Goal: Information Seeking & Learning: Learn about a topic

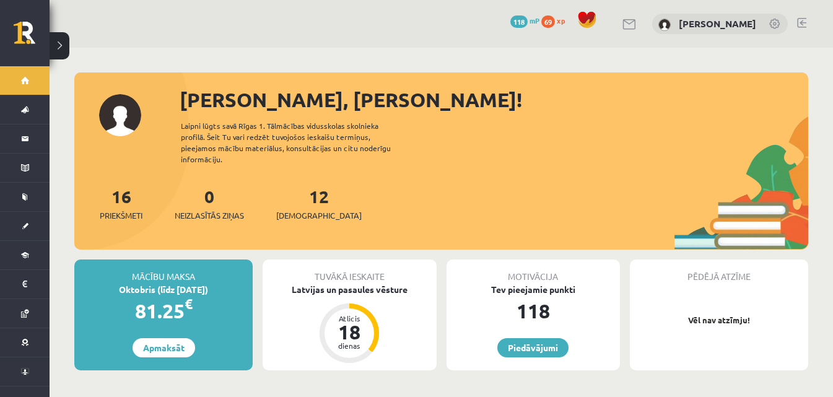
scroll to position [62, 0]
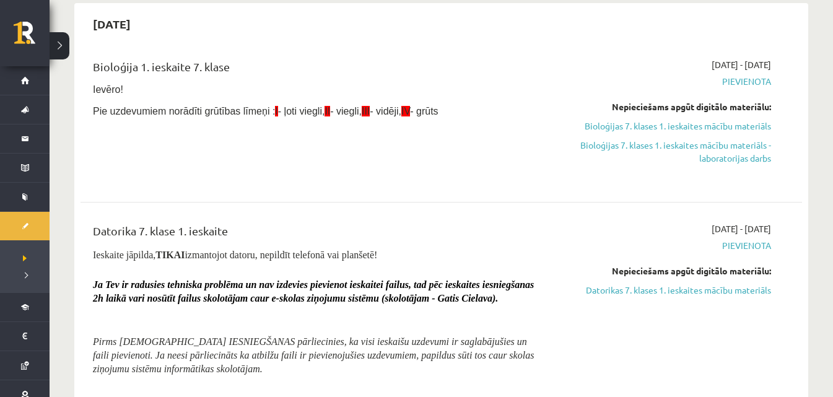
scroll to position [124, 0]
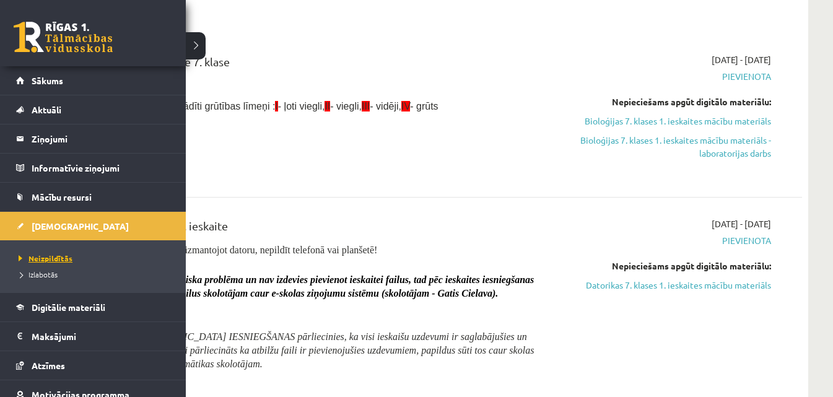
click at [40, 257] on span "Neizpildītās" at bounding box center [43, 258] width 57 height 10
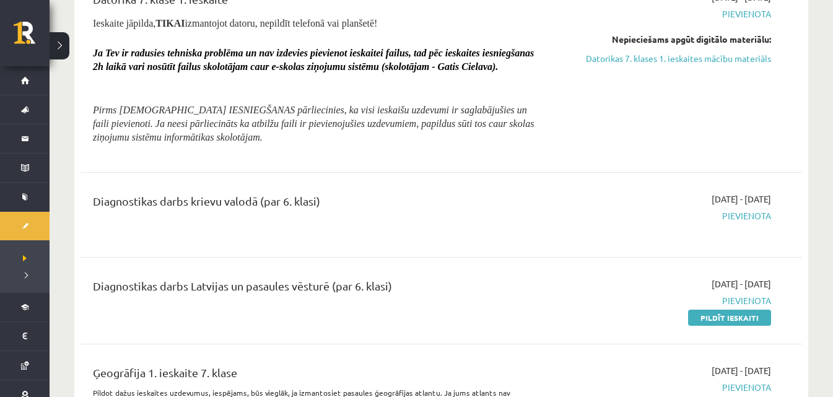
scroll to position [371, 0]
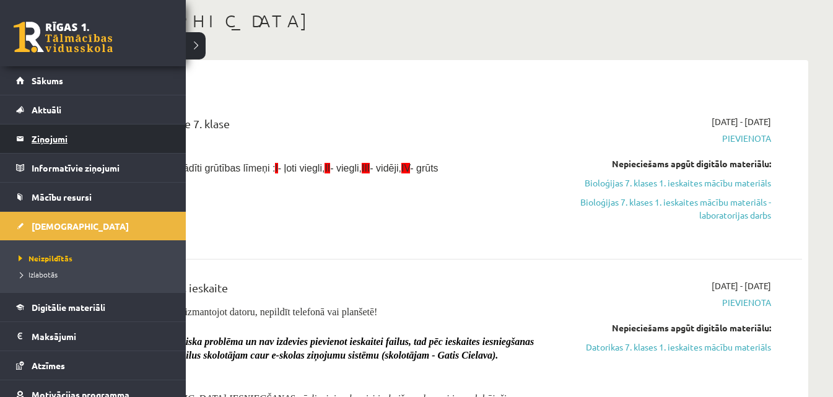
click at [53, 137] on legend "Ziņojumi 0" at bounding box center [101, 138] width 139 height 28
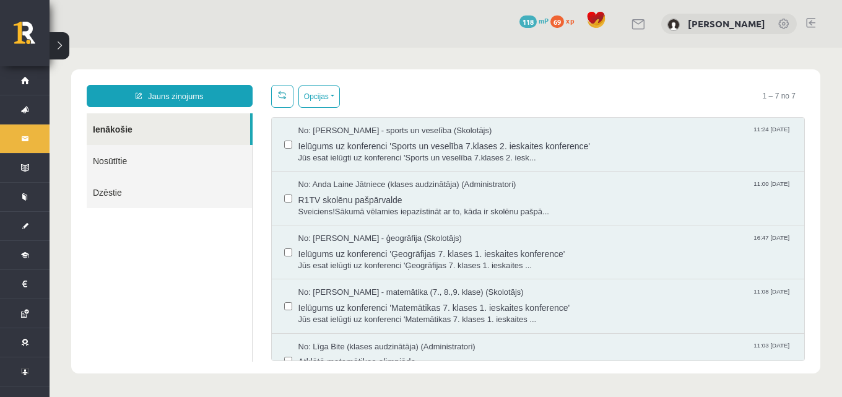
click at [326, 168] on div "No: Elvijs Antonišķis - sports un veselība (Skolotājs) 11:24 08/10/2025 Ielūgum…" at bounding box center [538, 145] width 533 height 54
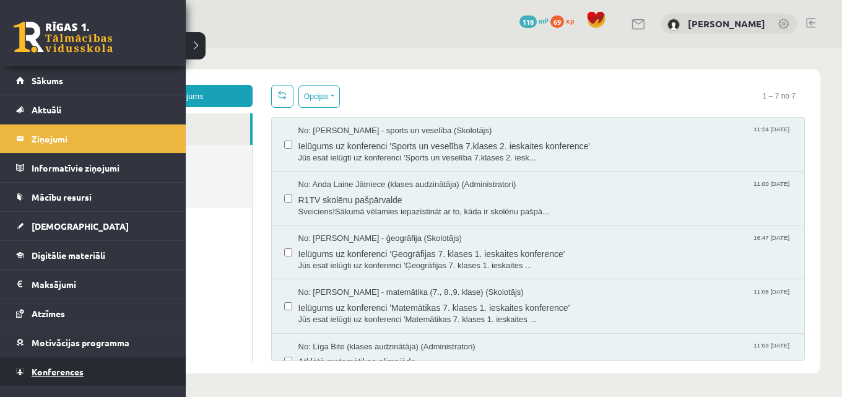
click at [57, 373] on span "Konferences" at bounding box center [58, 371] width 52 height 11
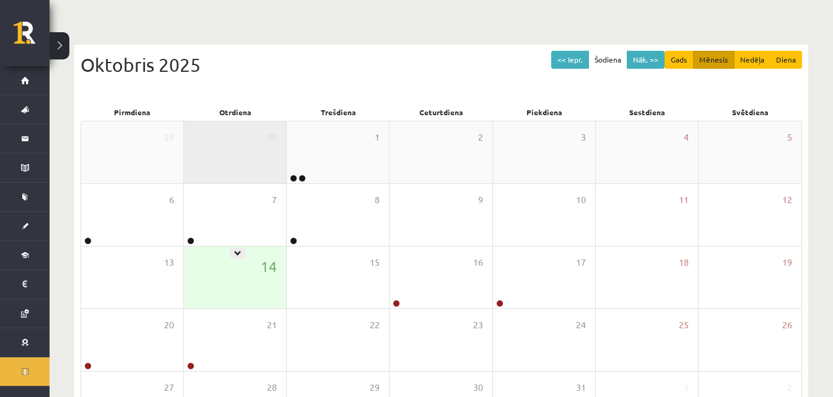
scroll to position [71, 0]
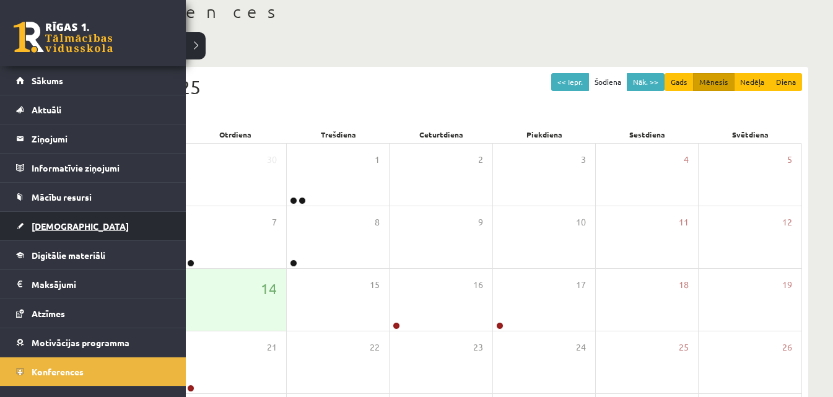
click at [64, 223] on span "[DEMOGRAPHIC_DATA]" at bounding box center [80, 225] width 97 height 11
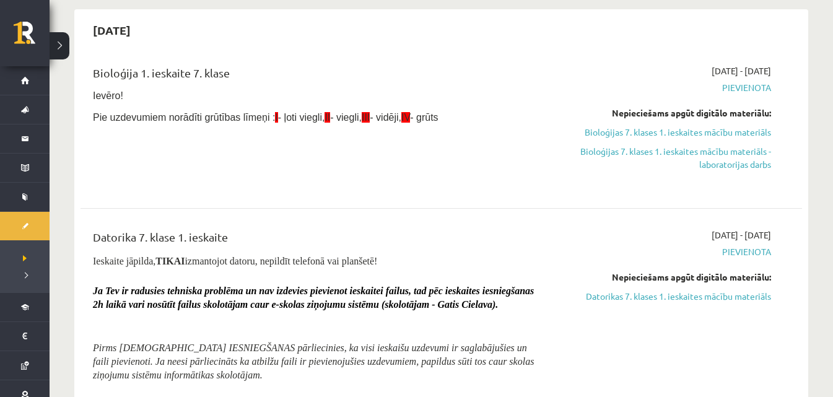
scroll to position [133, 0]
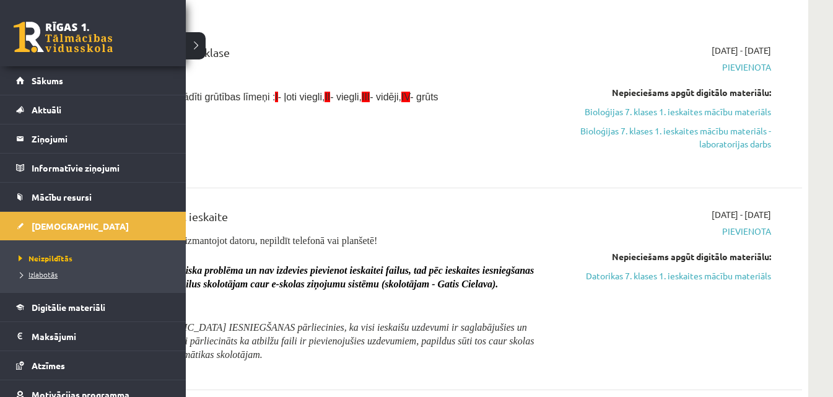
click at [30, 279] on link "Izlabotās" at bounding box center [94, 274] width 158 height 11
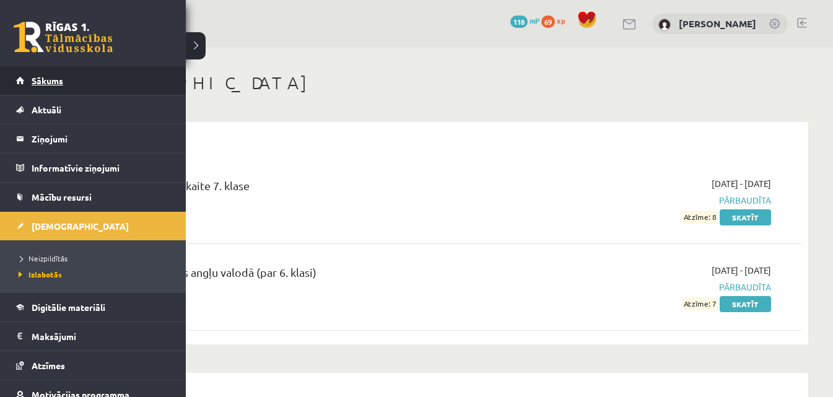
click at [50, 89] on link "Sākums" at bounding box center [93, 80] width 154 height 28
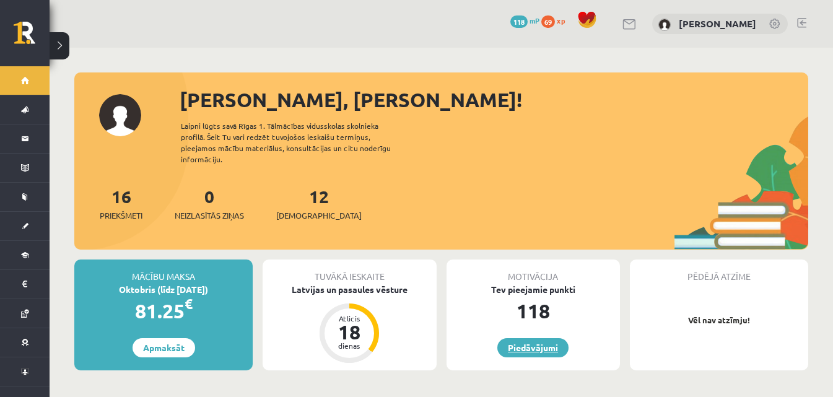
click at [541, 338] on link "Piedāvājumi" at bounding box center [532, 347] width 71 height 19
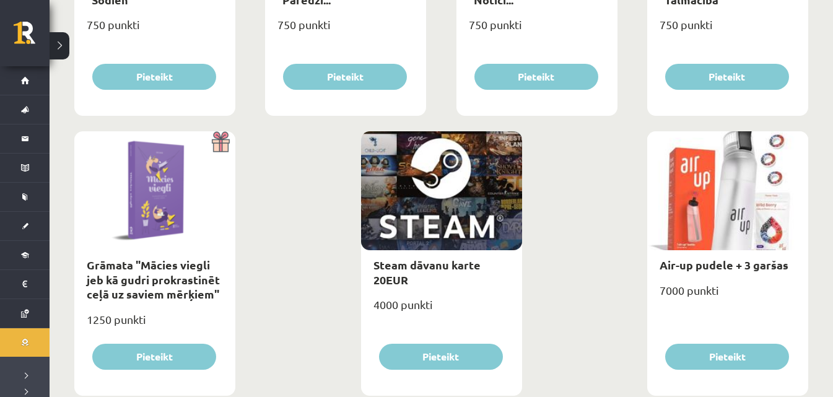
scroll to position [1443, 0]
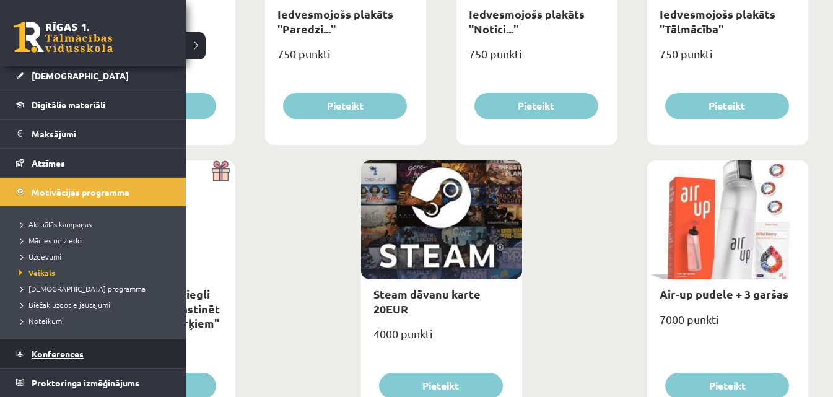
click at [50, 355] on span "Konferences" at bounding box center [58, 353] width 52 height 11
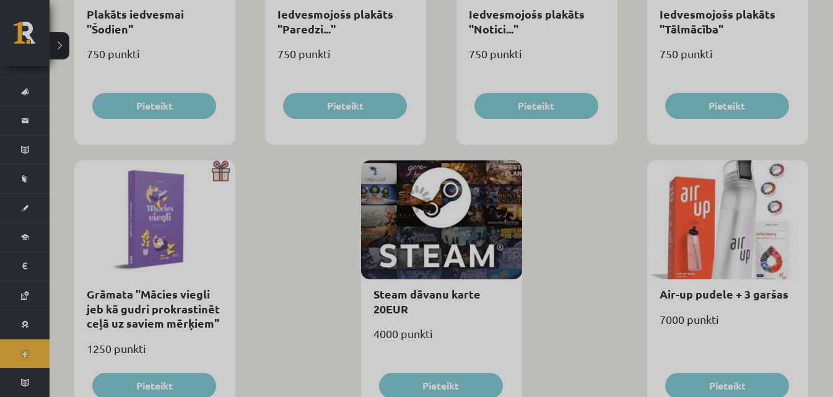
scroll to position [195, 0]
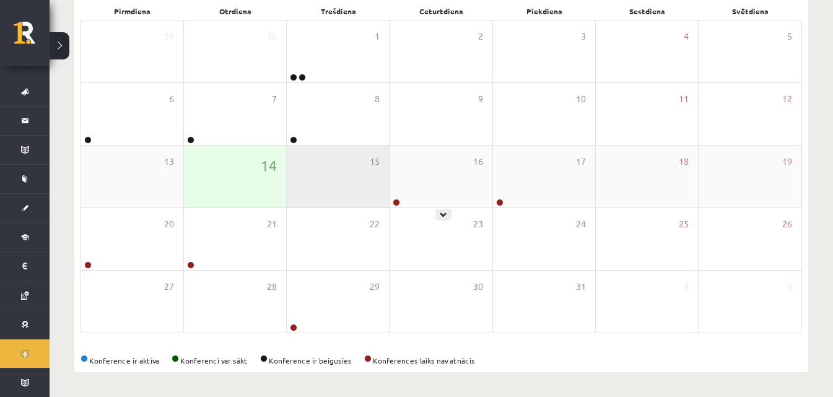
click at [389, 204] on div "15" at bounding box center [338, 176] width 102 height 62
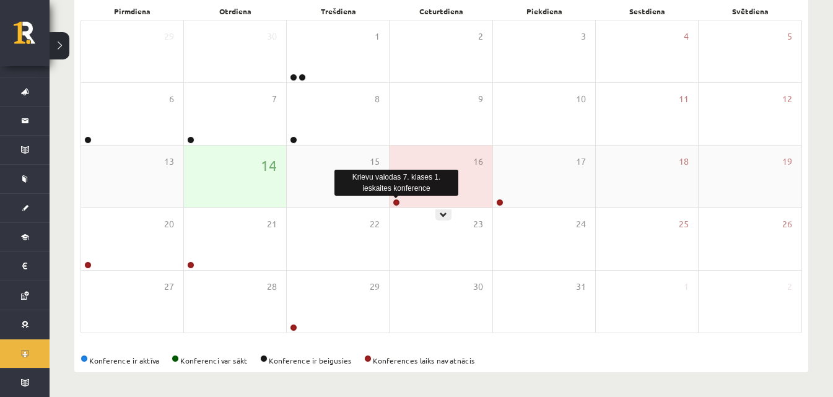
click at [397, 201] on link at bounding box center [395, 202] width 7 height 7
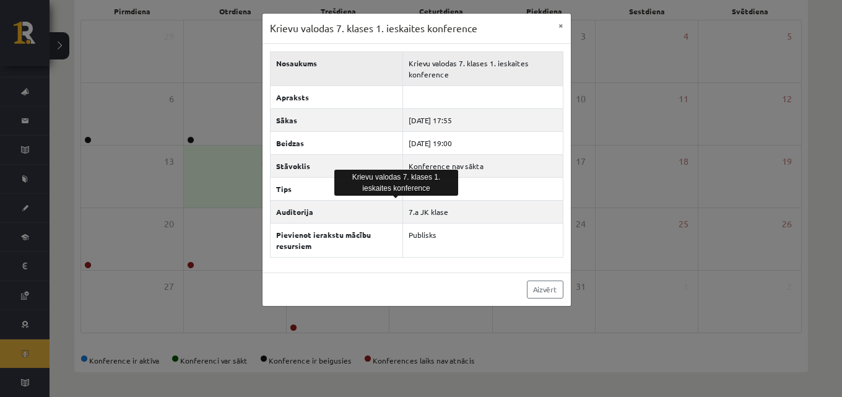
click at [522, 82] on td "Krievu valodas 7. klases 1. ieskaites konference" at bounding box center [483, 68] width 160 height 34
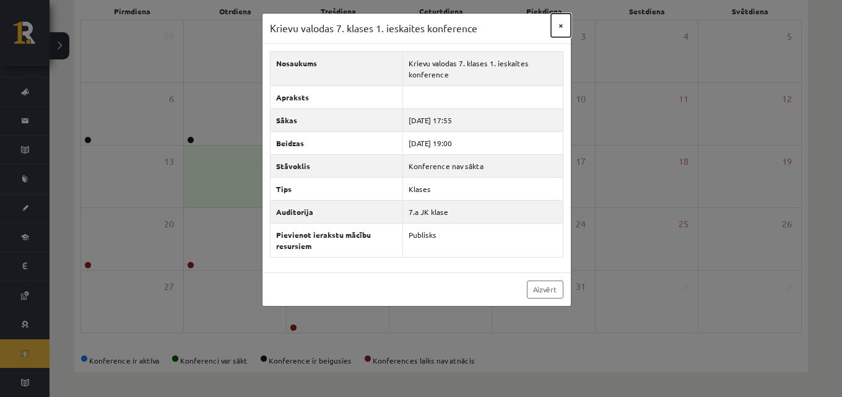
click at [560, 24] on button "×" at bounding box center [561, 26] width 20 height 24
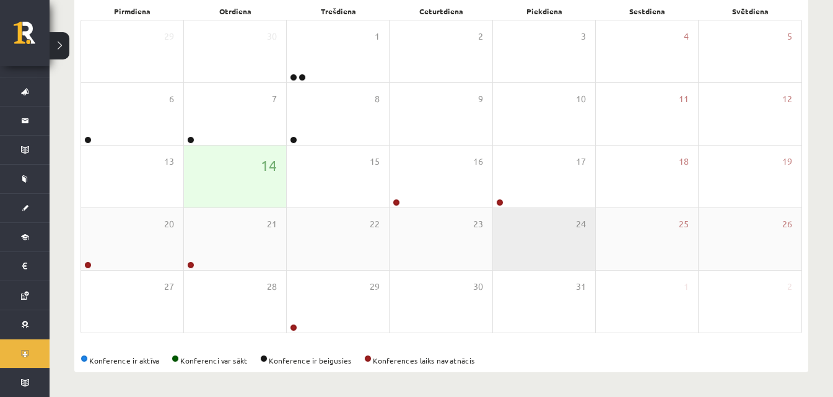
click at [545, 214] on div "24" at bounding box center [544, 239] width 102 height 62
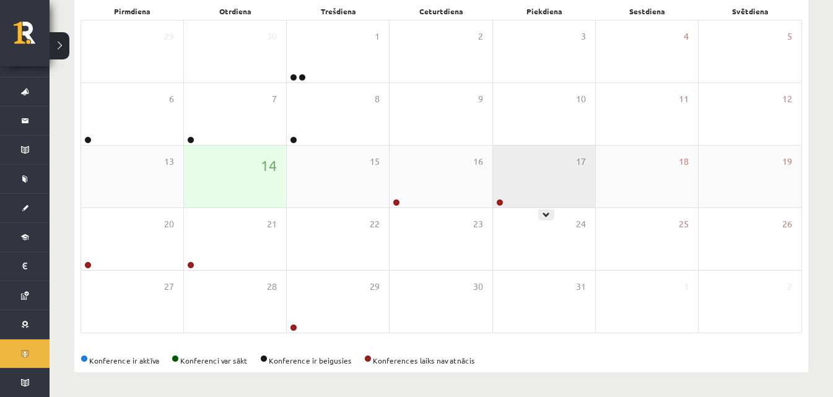
click at [544, 212] on icon at bounding box center [545, 214] width 7 height 7
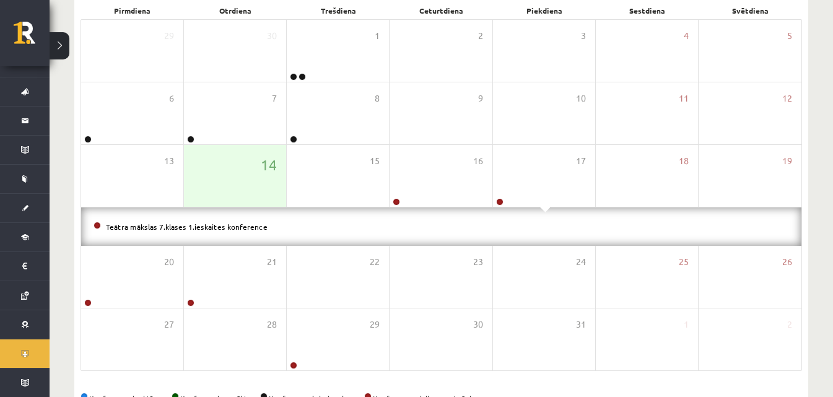
click at [544, 212] on div "Teātra mākslas 7.klases 1.ieskaites konference" at bounding box center [441, 226] width 720 height 38
click at [457, 222] on li "Teātra mākslas 7.klases 1.ieskaites konference" at bounding box center [440, 227] width 695 height 14
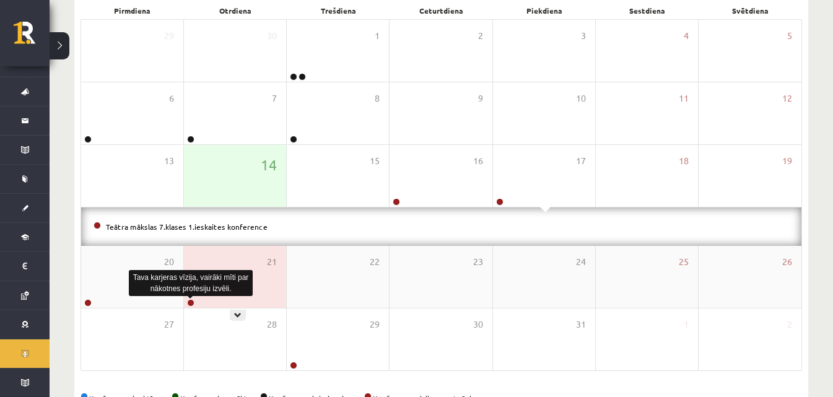
click at [189, 305] on link at bounding box center [190, 302] width 7 height 7
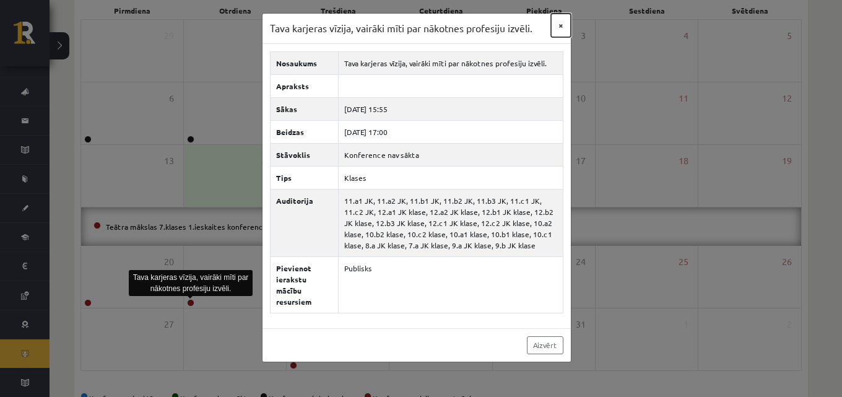
click at [559, 25] on button "×" at bounding box center [561, 26] width 20 height 24
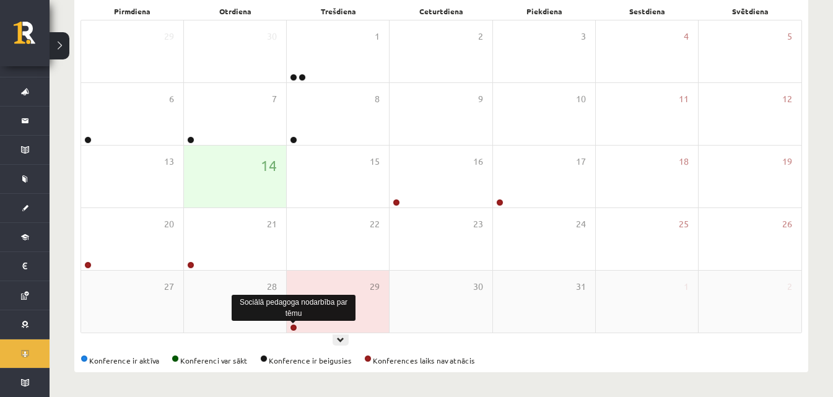
click at [293, 327] on link at bounding box center [293, 327] width 7 height 7
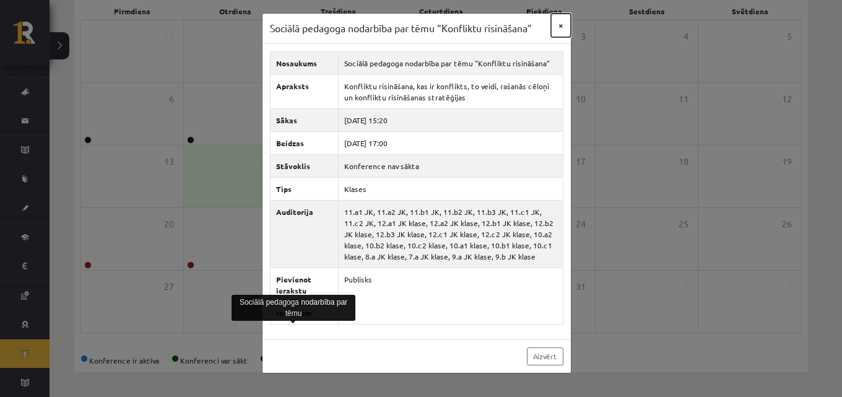
click at [552, 32] on button "×" at bounding box center [561, 26] width 20 height 24
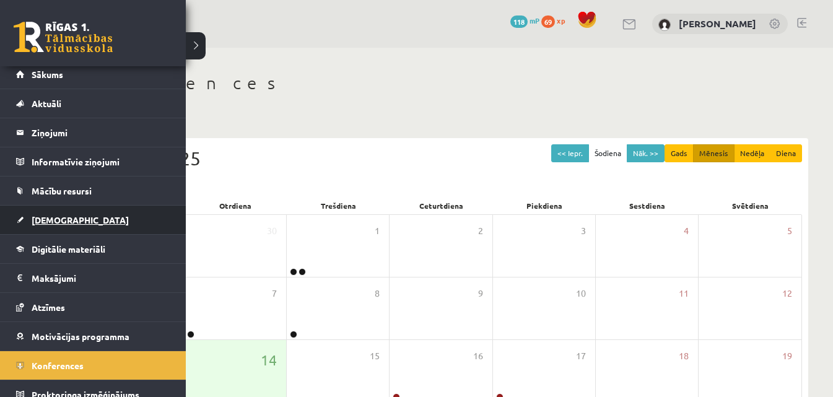
scroll to position [0, 0]
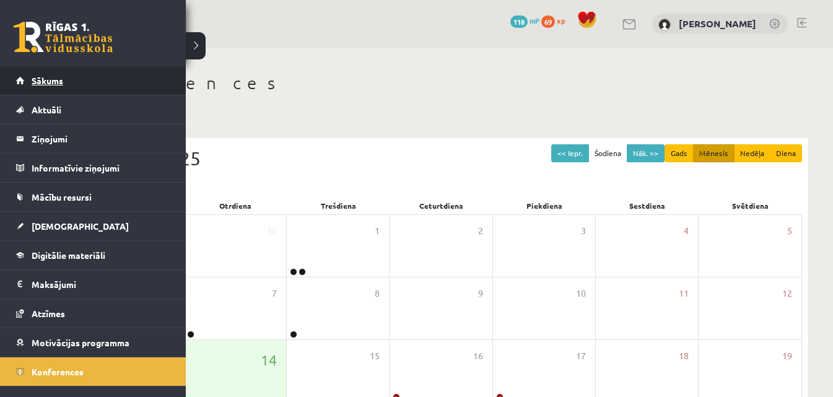
click at [34, 76] on span "Sākums" at bounding box center [48, 80] width 32 height 11
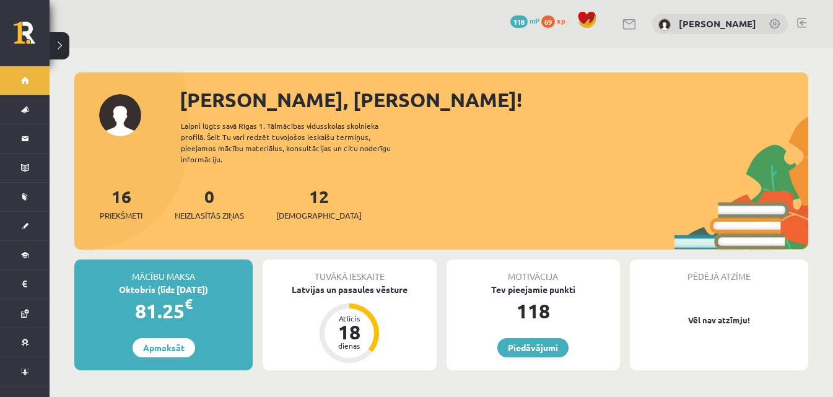
drag, startPoint x: 581, startPoint y: 248, endPoint x: 579, endPoint y: 239, distance: 9.4
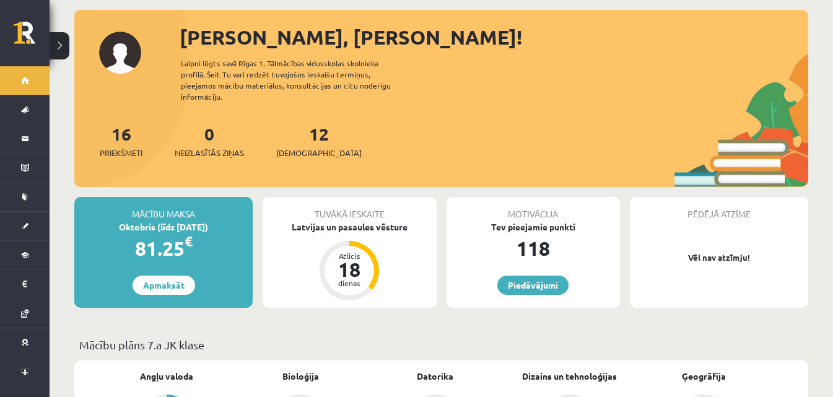
scroll to position [62, 0]
